Goal: Answer question/provide support

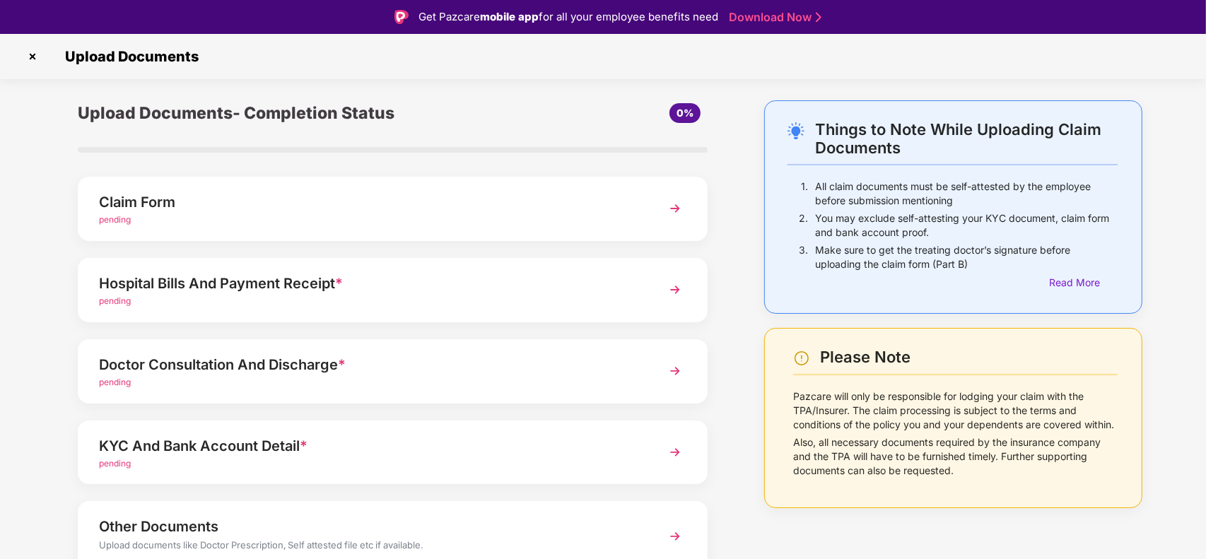
click at [35, 54] on img at bounding box center [32, 56] width 23 height 23
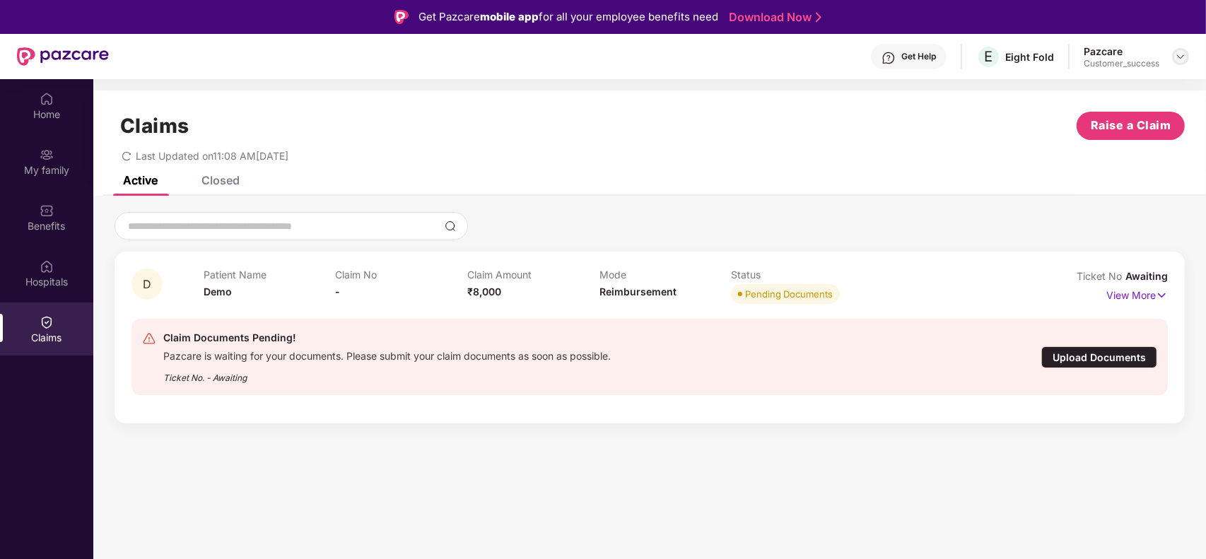
click at [1178, 53] on img at bounding box center [1180, 56] width 11 height 11
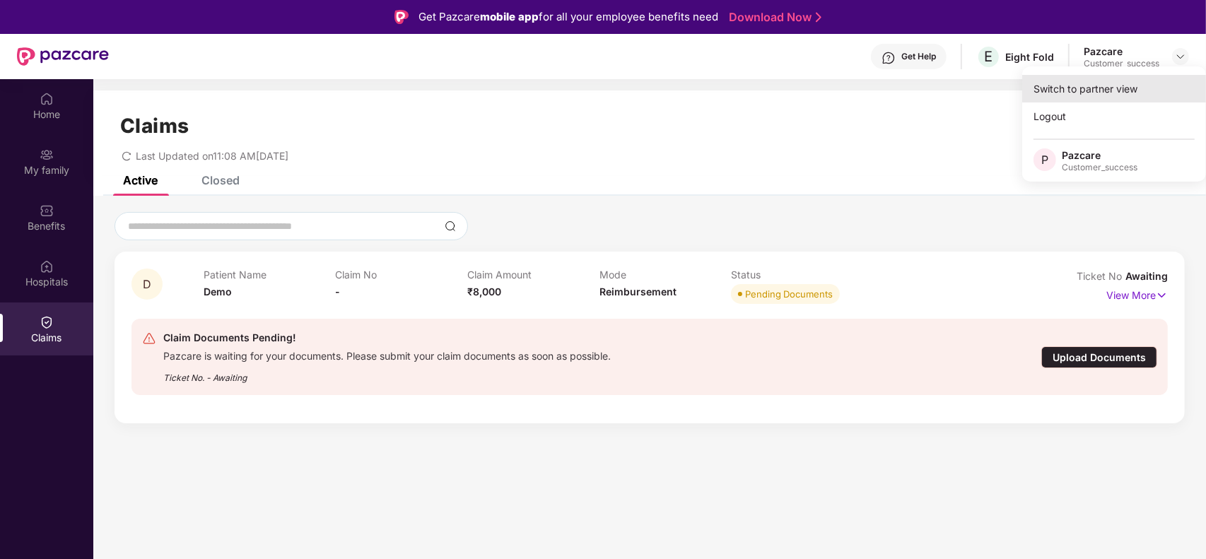
click at [1097, 83] on div "Switch to partner view" at bounding box center [1114, 89] width 184 height 28
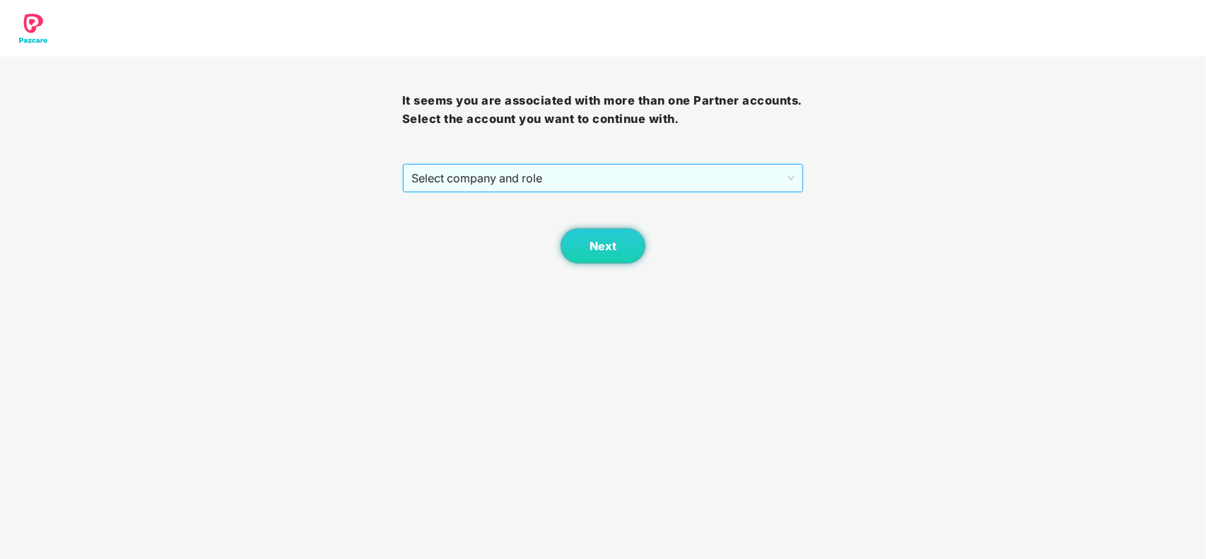
click at [629, 185] on span "Select company and role" at bounding box center [603, 178] width 384 height 27
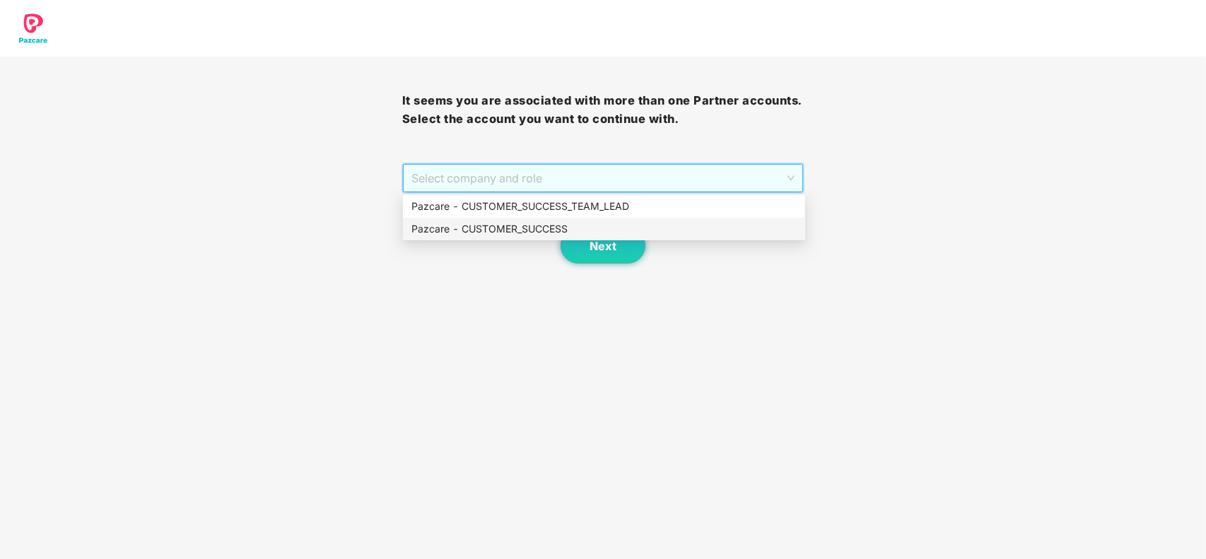
click at [549, 227] on div "Pazcare - CUSTOMER_SUCCESS" at bounding box center [603, 229] width 385 height 16
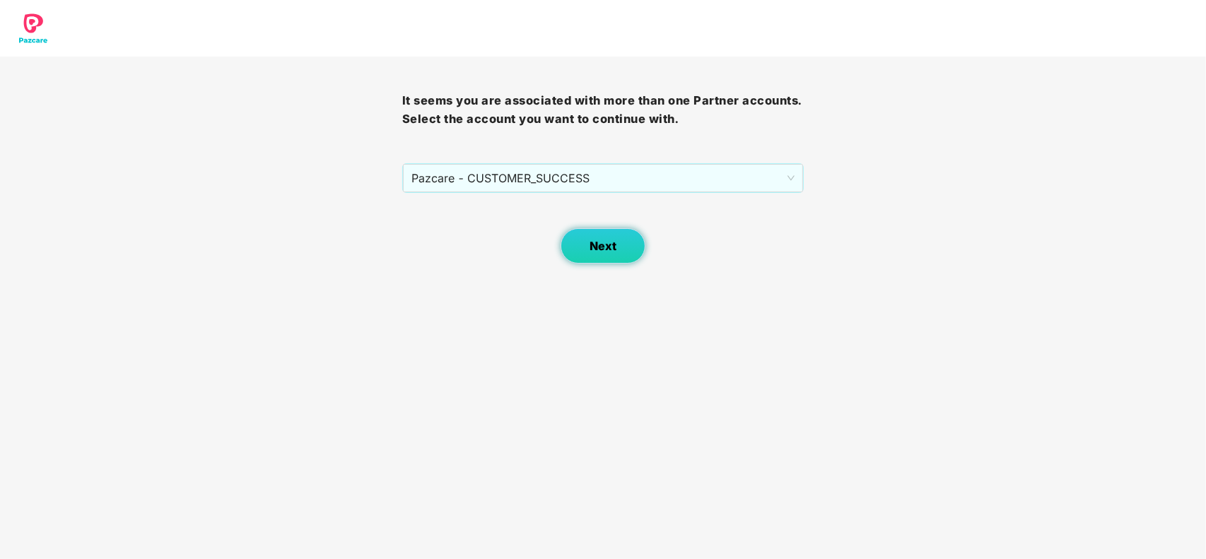
click at [588, 244] on button "Next" at bounding box center [603, 245] width 85 height 35
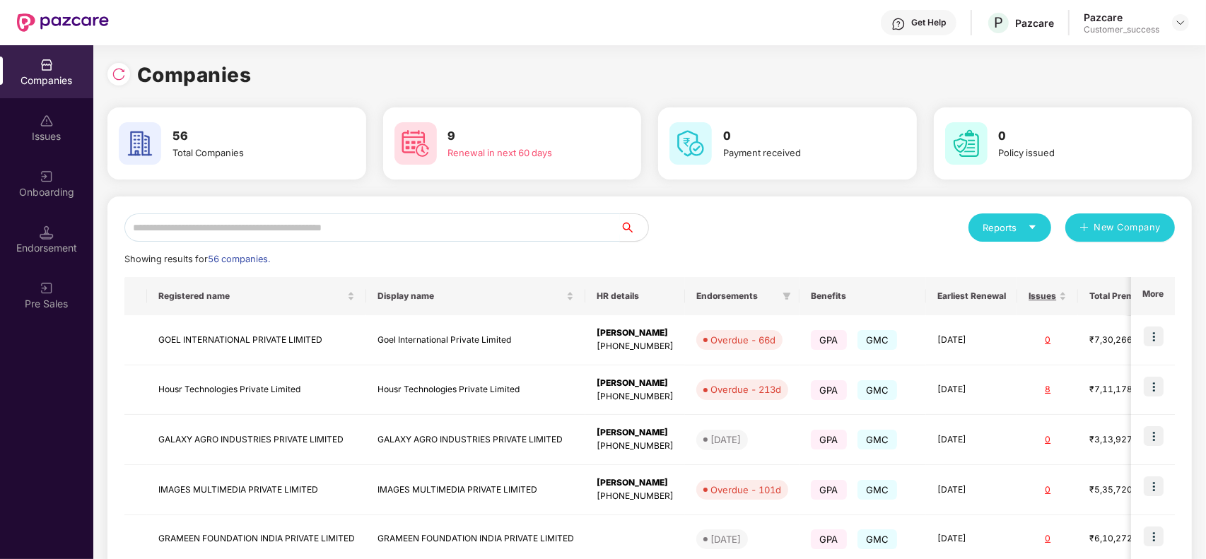
click at [395, 214] on input "text" at bounding box center [372, 228] width 496 height 28
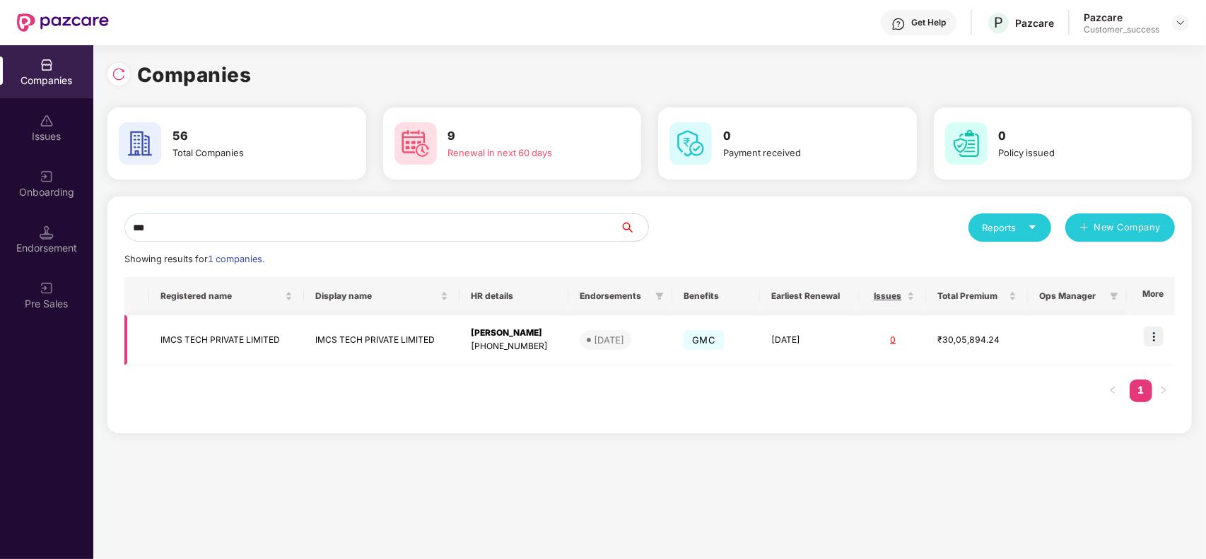
type input "***"
click at [362, 341] on td "IMCS TECH PRIVATE LIMITED" at bounding box center [382, 340] width 156 height 50
